Goal: Communication & Community: Answer question/provide support

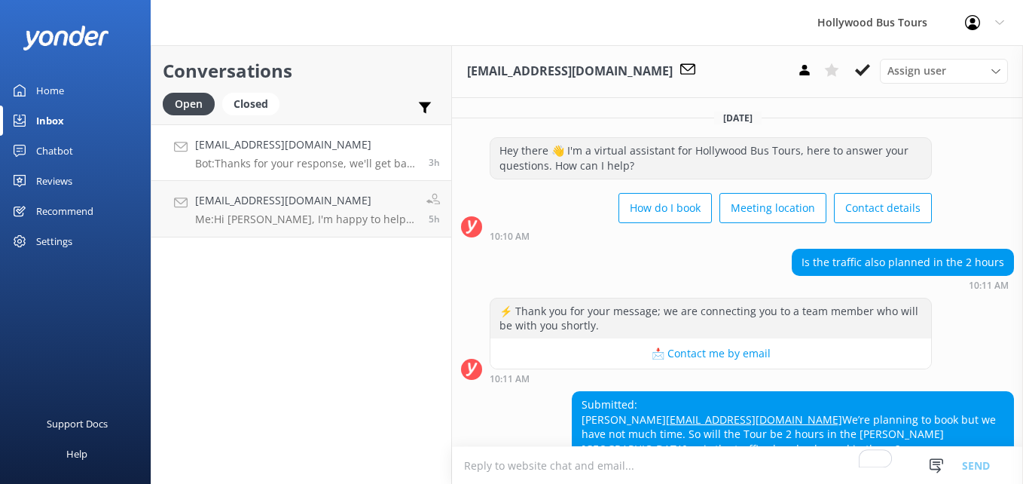
scroll to position [261, 0]
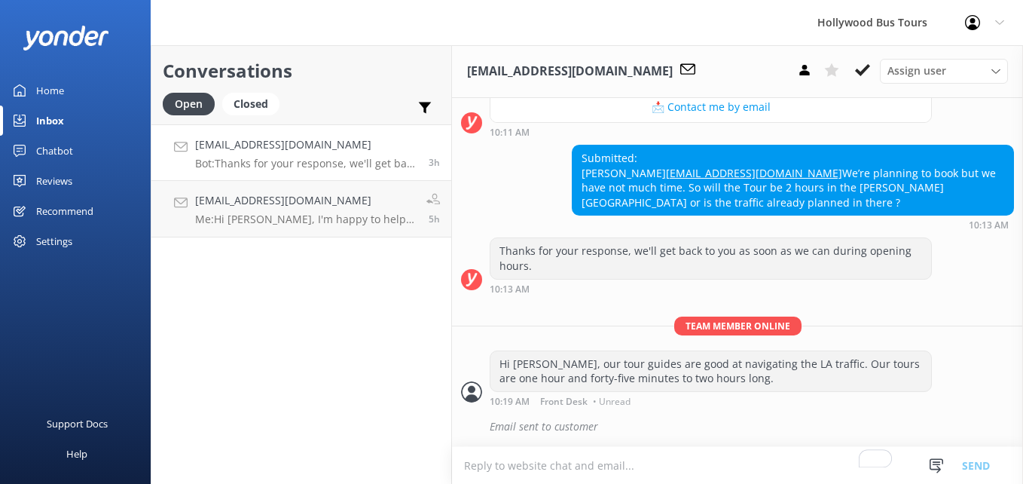
click at [223, 167] on p "Bot: Thanks for your response, we'll get back to you as soon as we can during o…" at bounding box center [306, 164] width 222 height 14
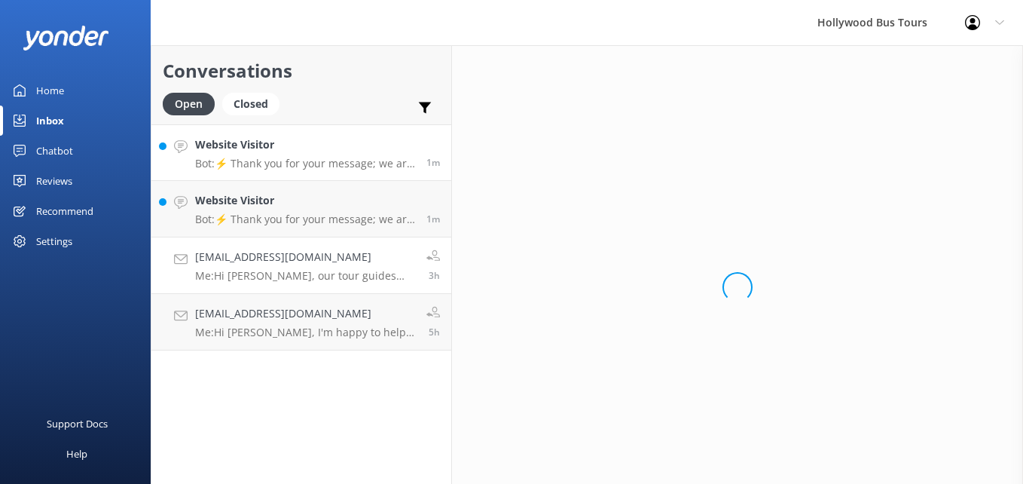
click at [383, 136] on link "Website Visitor Bot: ⚡ Thank you for your message; we are connecting you to a t…" at bounding box center [301, 152] width 300 height 57
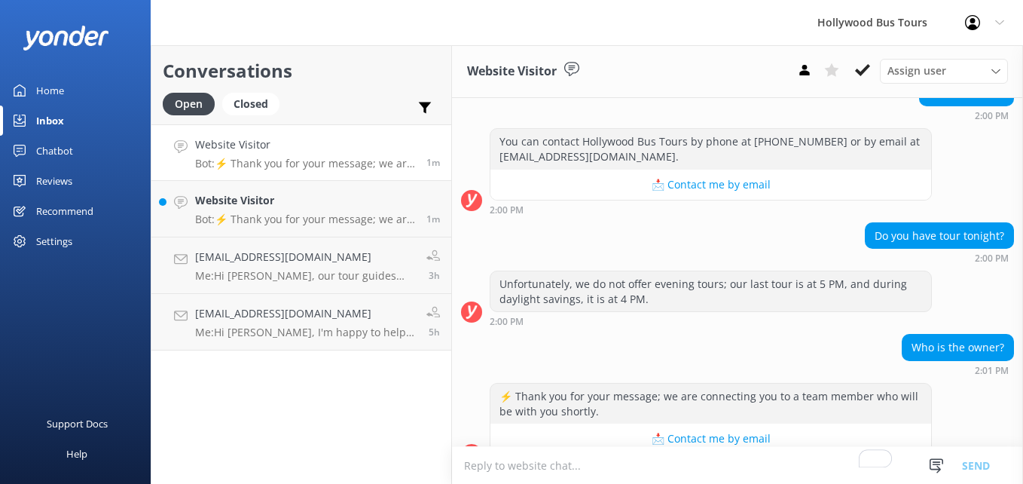
scroll to position [575, 0]
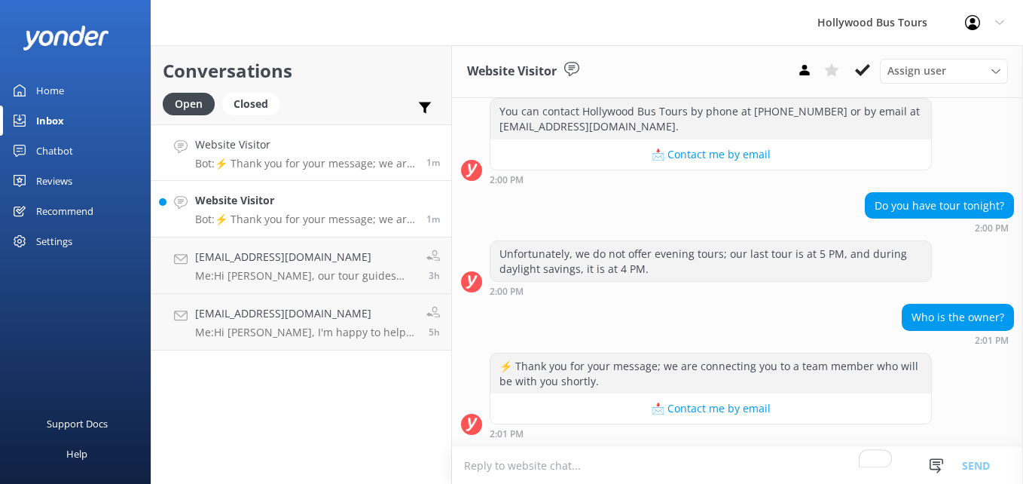
click at [348, 209] on div "Website Visitor Bot: ⚡ Thank you for your message; we are connecting you to a t…" at bounding box center [305, 208] width 220 height 33
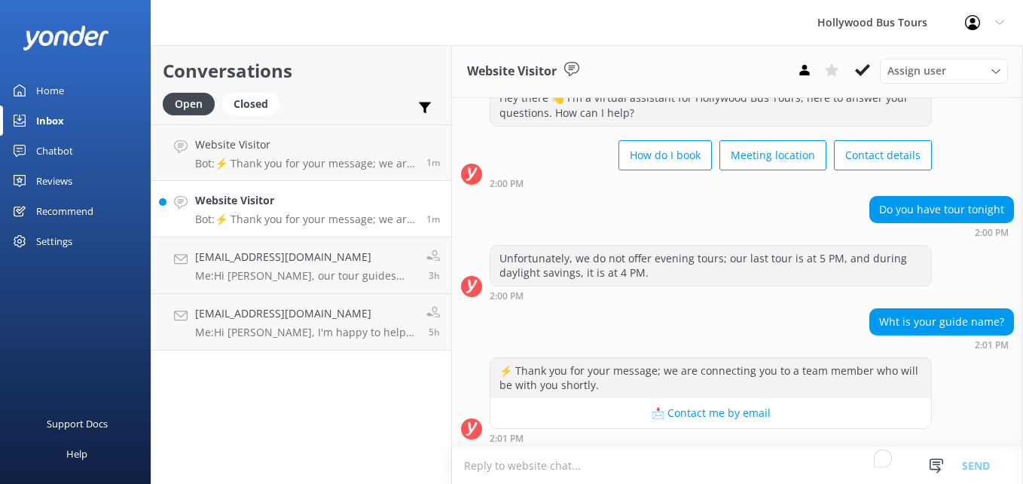
scroll to position [57, 0]
